Goal: Navigation & Orientation: Find specific page/section

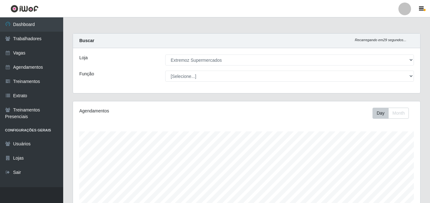
select select "519"
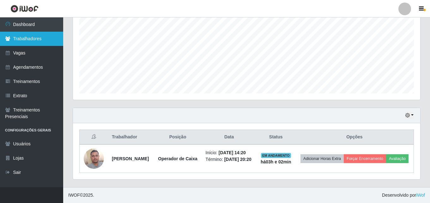
click at [19, 41] on link "Trabalhadores" at bounding box center [31, 39] width 63 height 14
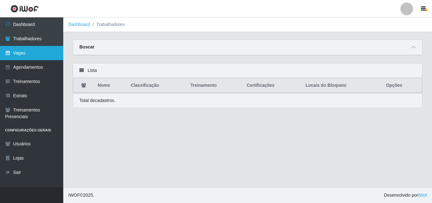
click at [19, 52] on link "Vagas" at bounding box center [31, 53] width 63 height 14
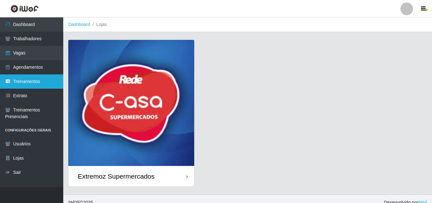
click at [26, 74] on link "Treinamentos" at bounding box center [31, 81] width 63 height 14
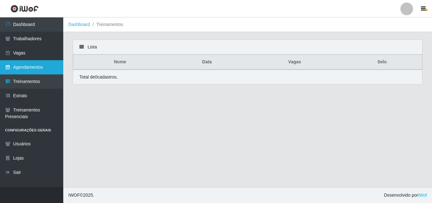
click at [26, 66] on link "Agendamentos" at bounding box center [31, 67] width 63 height 14
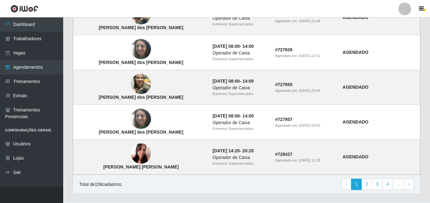
scroll to position [457, 0]
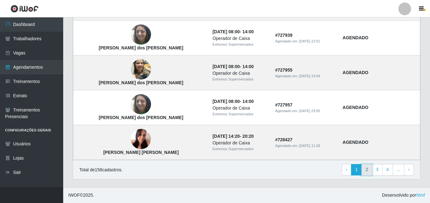
click at [364, 170] on link "2" at bounding box center [367, 169] width 11 height 11
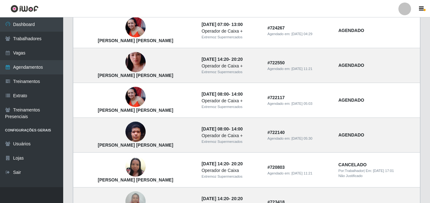
scroll to position [379, 0]
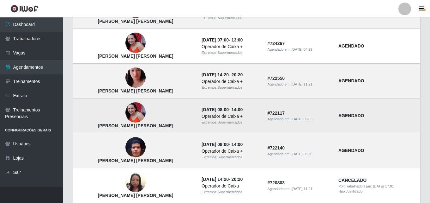
click at [125, 110] on img at bounding box center [135, 112] width 20 height 20
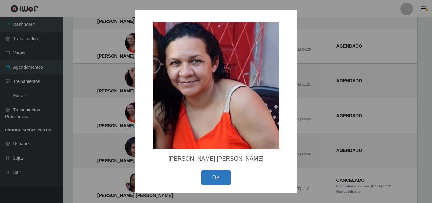
click at [217, 178] on button "OK" at bounding box center [215, 177] width 29 height 15
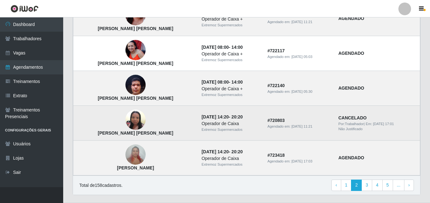
scroll to position [443, 0]
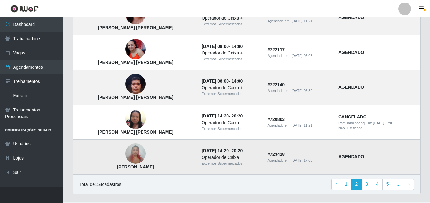
click at [125, 154] on img at bounding box center [135, 153] width 20 height 27
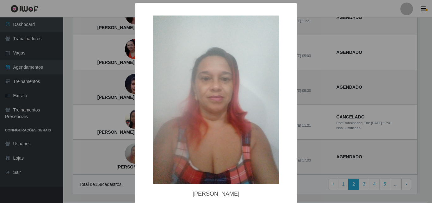
click at [398, 151] on div "× [PERSON_NAME] OK Cancel" at bounding box center [216, 101] width 432 height 203
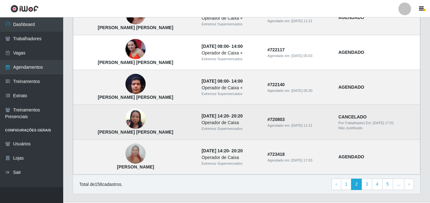
click at [125, 115] on img at bounding box center [135, 118] width 20 height 27
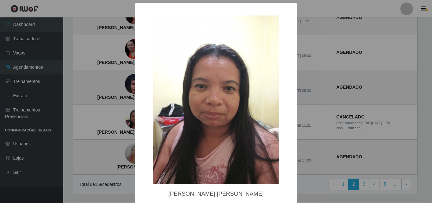
click at [419, 144] on div "× Maria Silene Souza de Carvalho OK Cancel" at bounding box center [216, 101] width 432 height 203
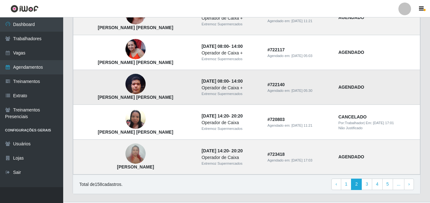
click at [125, 85] on img at bounding box center [135, 83] width 20 height 27
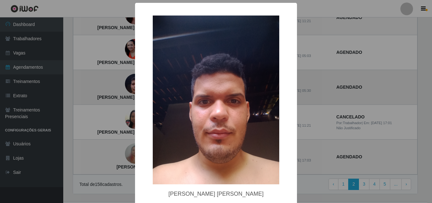
click at [122, 85] on div "× Claudinei Gamarra Silva de Araújo OK Cancel" at bounding box center [216, 101] width 432 height 203
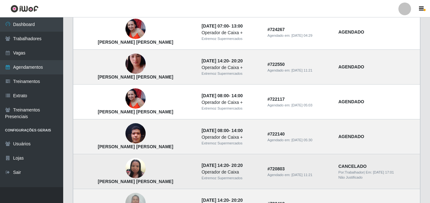
scroll to position [379, 0]
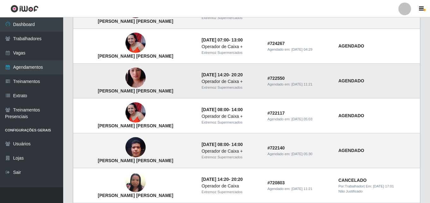
click at [125, 76] on img at bounding box center [135, 78] width 20 height 36
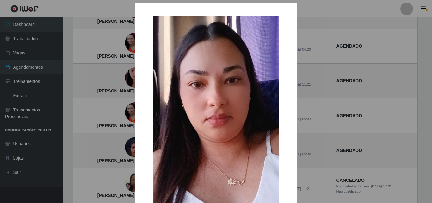
click at [191, 159] on img at bounding box center [216, 127] width 126 height 225
click at [93, 115] on div "× Samara de Souza clemente OK Cancel" at bounding box center [216, 101] width 432 height 203
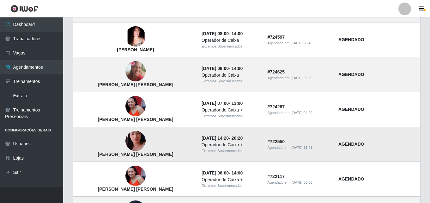
scroll to position [284, 0]
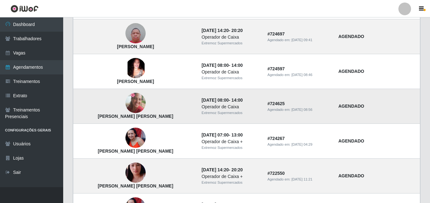
click at [125, 101] on img at bounding box center [135, 103] width 20 height 36
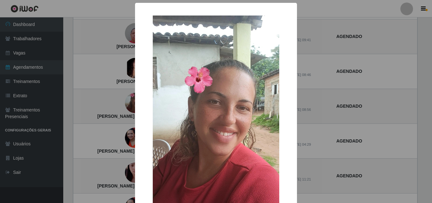
click at [123, 102] on div "× Marcela Fontoura Fernandes OK Cancel" at bounding box center [216, 101] width 432 height 203
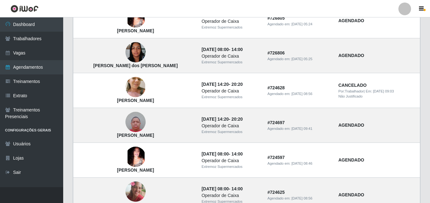
scroll to position [190, 0]
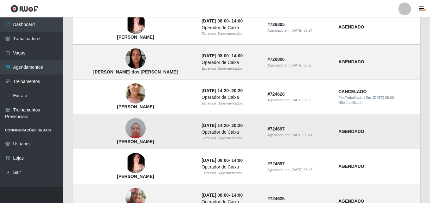
click at [125, 126] on img at bounding box center [135, 128] width 20 height 27
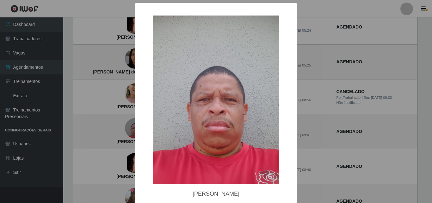
click at [119, 132] on div "× erinaldo Paulino soares OK Cancel" at bounding box center [216, 101] width 432 height 203
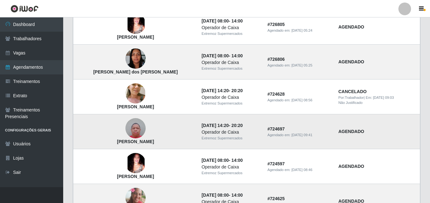
click at [125, 128] on img at bounding box center [135, 128] width 20 height 27
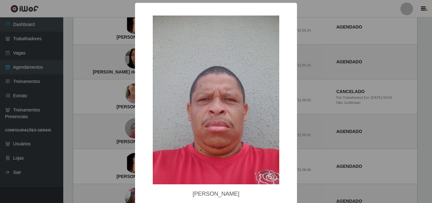
click at [122, 129] on div "× erinaldo Paulino soares OK Cancel" at bounding box center [216, 101] width 432 height 203
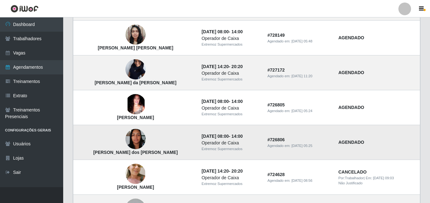
scroll to position [95, 0]
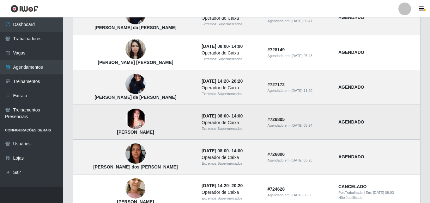
click at [125, 119] on img at bounding box center [135, 118] width 20 height 20
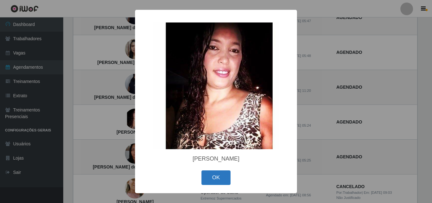
click at [215, 178] on button "OK" at bounding box center [215, 177] width 29 height 15
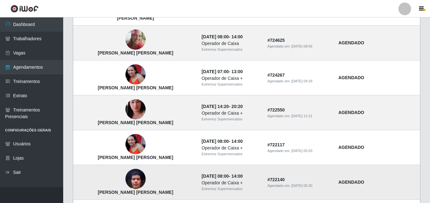
scroll to position [443, 0]
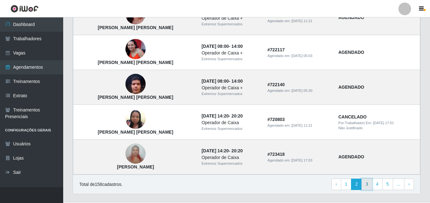
click at [370, 183] on link "3" at bounding box center [367, 183] width 11 height 11
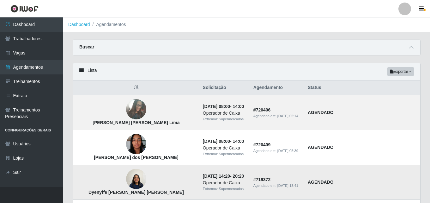
click at [126, 181] on img at bounding box center [136, 178] width 20 height 27
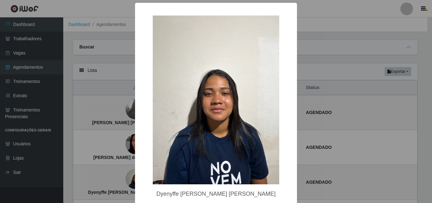
click at [349, 86] on div "× Dyenyffe Castro da silva OK Cancel" at bounding box center [216, 101] width 432 height 203
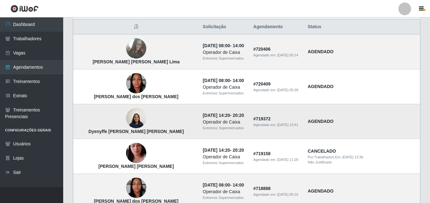
scroll to position [63, 0]
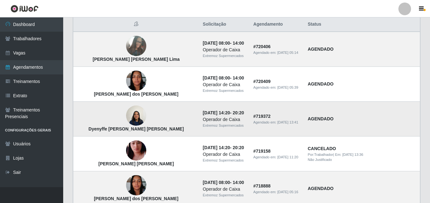
click at [126, 114] on img at bounding box center [136, 115] width 20 height 27
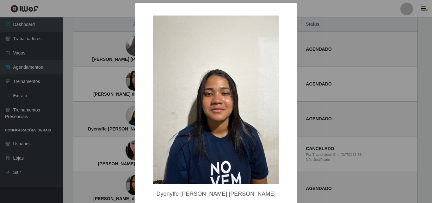
click at [372, 112] on div "× Dyenyffe Castro da silva OK Cancel" at bounding box center [216, 101] width 432 height 203
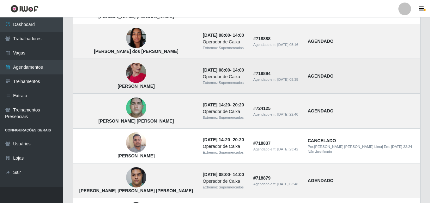
scroll to position [221, 0]
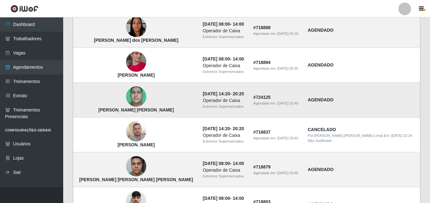
click at [126, 96] on img at bounding box center [136, 96] width 20 height 45
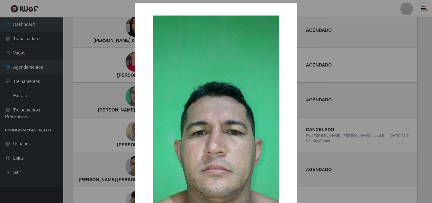
click at [370, 112] on div "× Luiz Carlos Maria Nunes OK Cancel" at bounding box center [216, 101] width 432 height 203
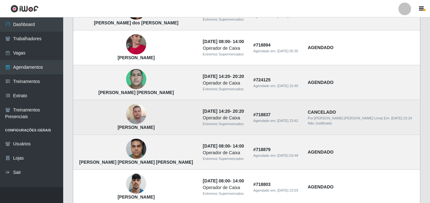
scroll to position [253, 0]
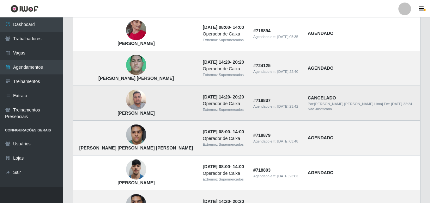
click at [126, 102] on img at bounding box center [136, 99] width 20 height 27
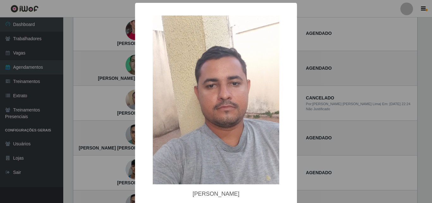
click at [219, 137] on img at bounding box center [216, 99] width 126 height 168
click at [369, 122] on div "× Jadson Leandro Nascimento da Costa OK Cancel" at bounding box center [216, 101] width 432 height 203
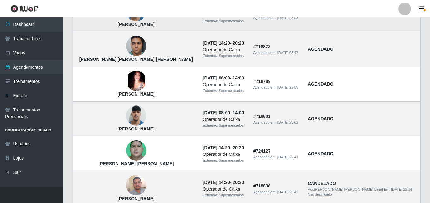
scroll to position [379, 0]
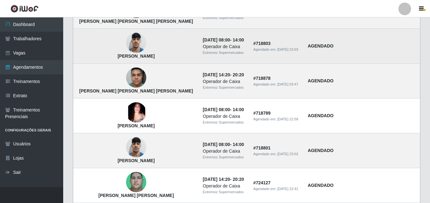
click at [126, 46] on img at bounding box center [136, 42] width 20 height 27
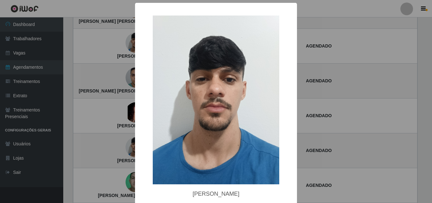
click at [210, 134] on img at bounding box center [216, 99] width 126 height 168
click at [353, 95] on div "× Leandro Gomes da Silva OK Cancel" at bounding box center [216, 101] width 432 height 203
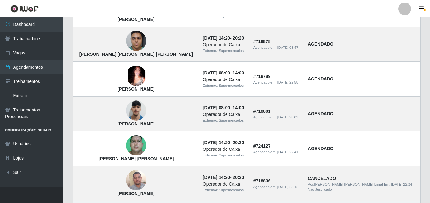
scroll to position [457, 0]
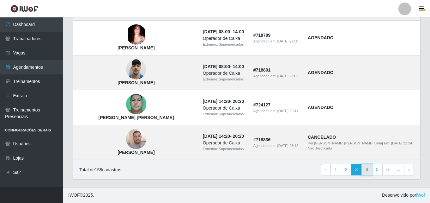
click at [365, 171] on link "4" at bounding box center [367, 169] width 11 height 11
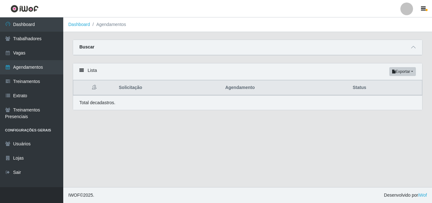
click at [278, 163] on main "Dashboard Agendamentos Carregando... Buscar Início em [GEOGRAPHIC_DATA] em Stat…" at bounding box center [247, 101] width 369 height 169
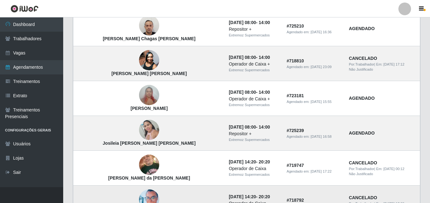
scroll to position [316, 0]
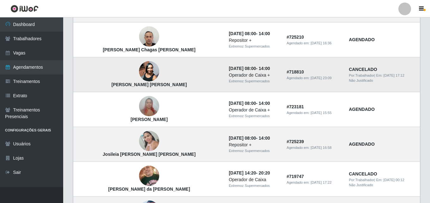
click at [139, 71] on img at bounding box center [149, 71] width 20 height 27
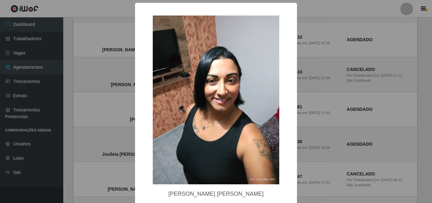
click at [330, 70] on div "× [PERSON_NAME] [PERSON_NAME] OK Cancel" at bounding box center [216, 101] width 432 height 203
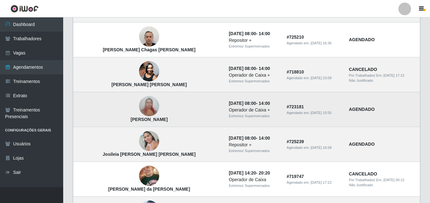
click at [139, 109] on img at bounding box center [149, 106] width 20 height 27
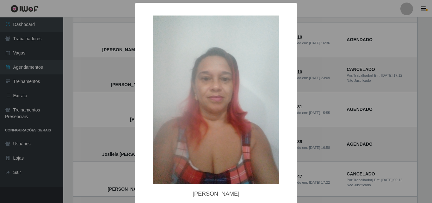
click at [379, 121] on div "× [PERSON_NAME] OK Cancel" at bounding box center [216, 101] width 432 height 203
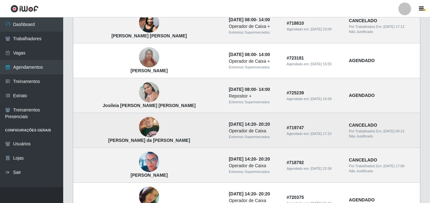
scroll to position [379, 0]
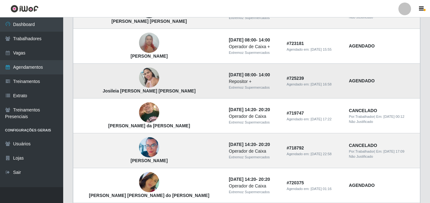
click at [139, 74] on img at bounding box center [149, 77] width 20 height 27
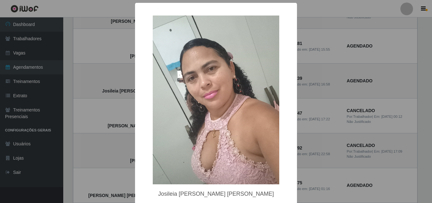
click at [389, 87] on div "× Josileia [PERSON_NAME] [PERSON_NAME] OK Cancel" at bounding box center [216, 101] width 432 height 203
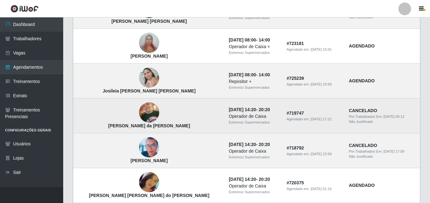
click at [139, 110] on img at bounding box center [149, 112] width 20 height 27
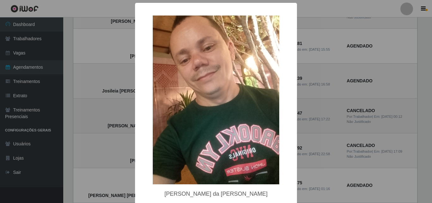
click at [127, 110] on div "× [PERSON_NAME] da [PERSON_NAME] OK Cancel" at bounding box center [216, 101] width 432 height 203
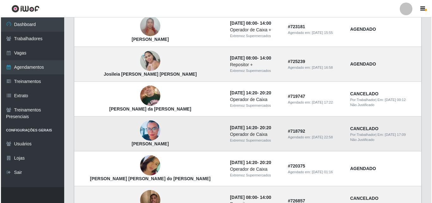
scroll to position [411, 0]
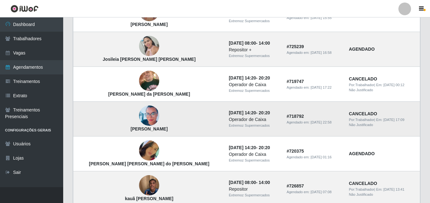
click at [139, 117] on img at bounding box center [149, 116] width 20 height 26
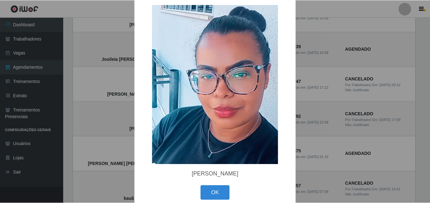
scroll to position [20, 0]
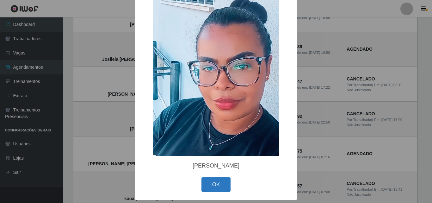
click at [206, 186] on button "OK" at bounding box center [215, 184] width 29 height 15
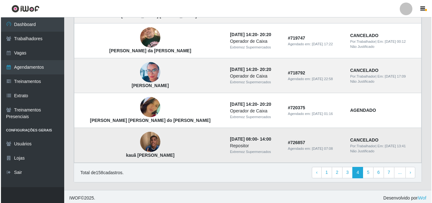
scroll to position [457, 0]
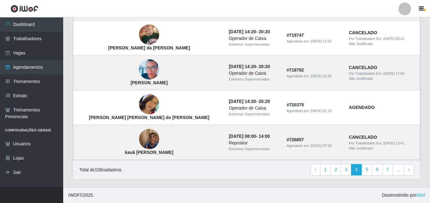
click at [257, 171] on div "Total de 158 cadastros. ‹ Previous 1 2 3 4 5 6 7 ... › Next" at bounding box center [246, 169] width 335 height 11
click at [139, 141] on img at bounding box center [149, 138] width 20 height 27
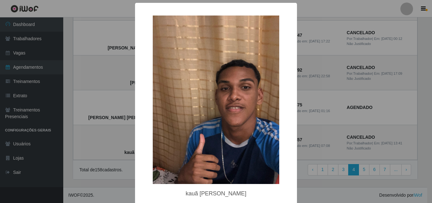
click at [228, 118] on img at bounding box center [216, 99] width 126 height 168
click at [125, 186] on div "× kauã [PERSON_NAME] OK Cancel" at bounding box center [216, 101] width 432 height 203
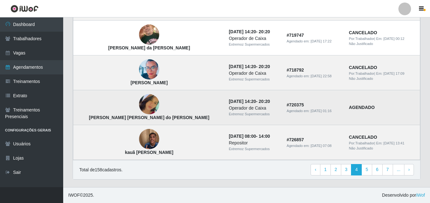
click at [139, 105] on img at bounding box center [149, 104] width 20 height 36
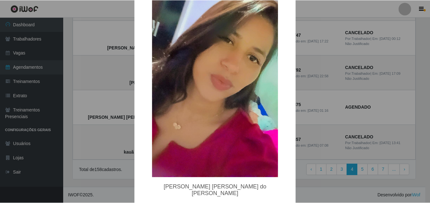
scroll to position [63, 0]
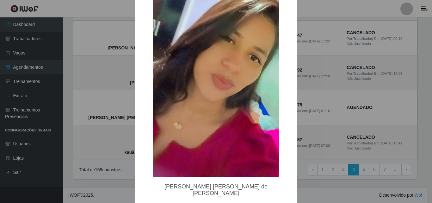
click at [193, 160] on img at bounding box center [216, 64] width 126 height 225
click at [201, 119] on img at bounding box center [216, 64] width 126 height 225
click at [407, 107] on div "× [PERSON_NAME] [PERSON_NAME] do [PERSON_NAME] OK Cancel" at bounding box center [216, 101] width 432 height 203
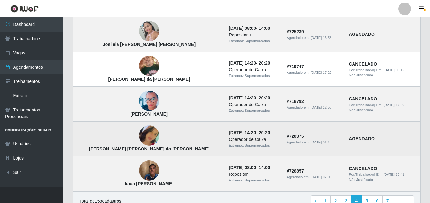
scroll to position [268, 0]
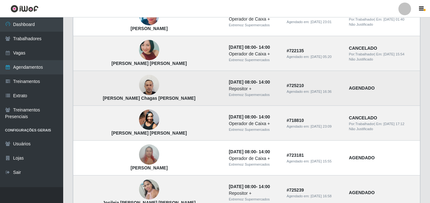
click at [139, 84] on img at bounding box center [149, 84] width 20 height 27
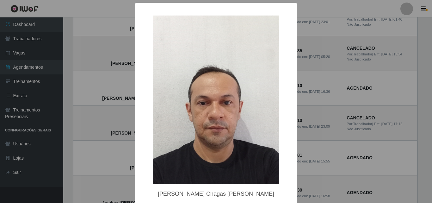
click at [210, 143] on img at bounding box center [216, 99] width 126 height 168
click at [378, 146] on div "× [PERSON_NAME] Chagas [PERSON_NAME] OK Cancel" at bounding box center [216, 101] width 432 height 203
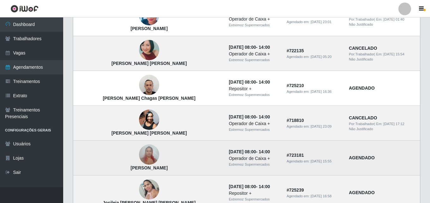
scroll to position [236, 0]
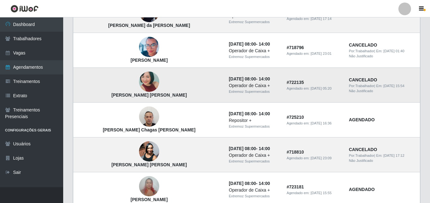
click at [139, 79] on img at bounding box center [149, 81] width 20 height 43
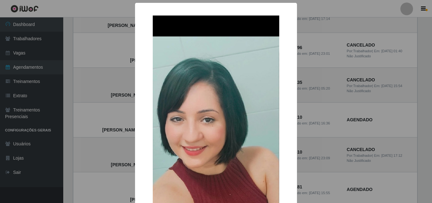
click at [186, 168] on img at bounding box center [216, 148] width 126 height 267
click at [392, 120] on div "× [PERSON_NAME] [PERSON_NAME] OK Cancel" at bounding box center [216, 101] width 432 height 203
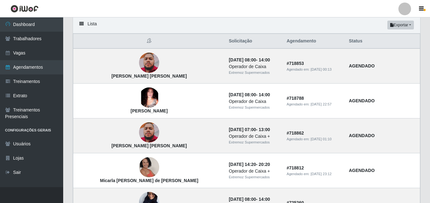
scroll to position [0, 0]
